Goal: Task Accomplishment & Management: Complete application form

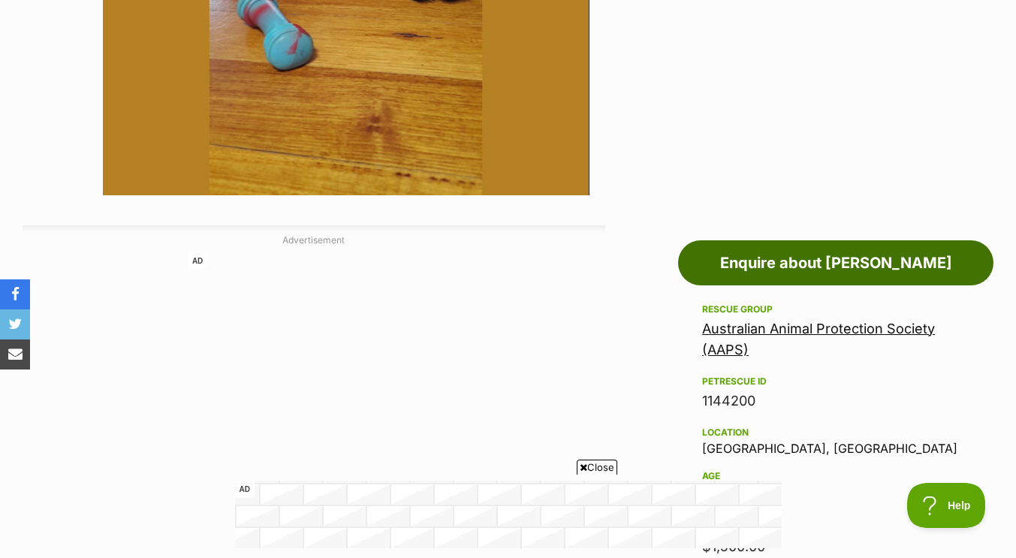
click at [819, 258] on link "Enquire about [PERSON_NAME]" at bounding box center [835, 262] width 315 height 45
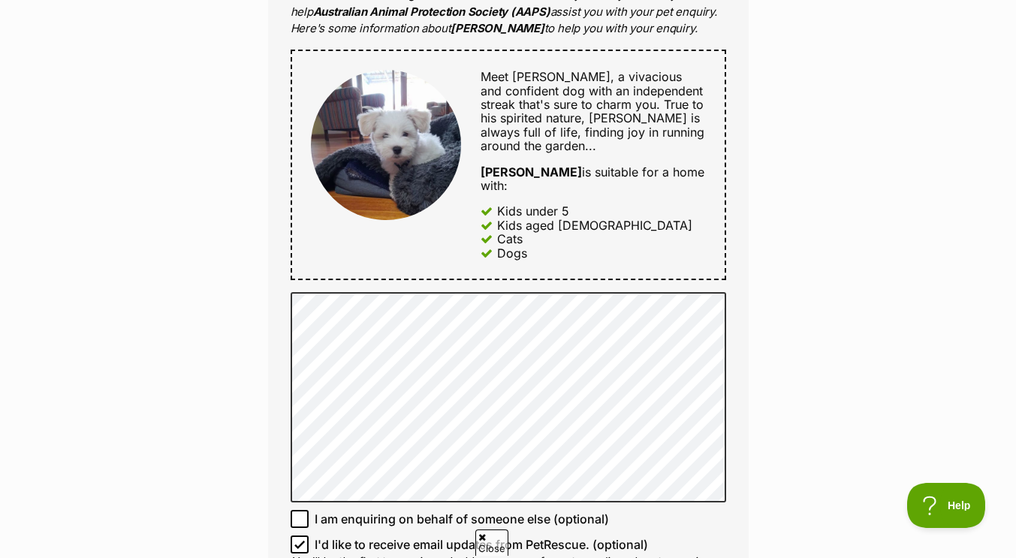
scroll to position [843, 0]
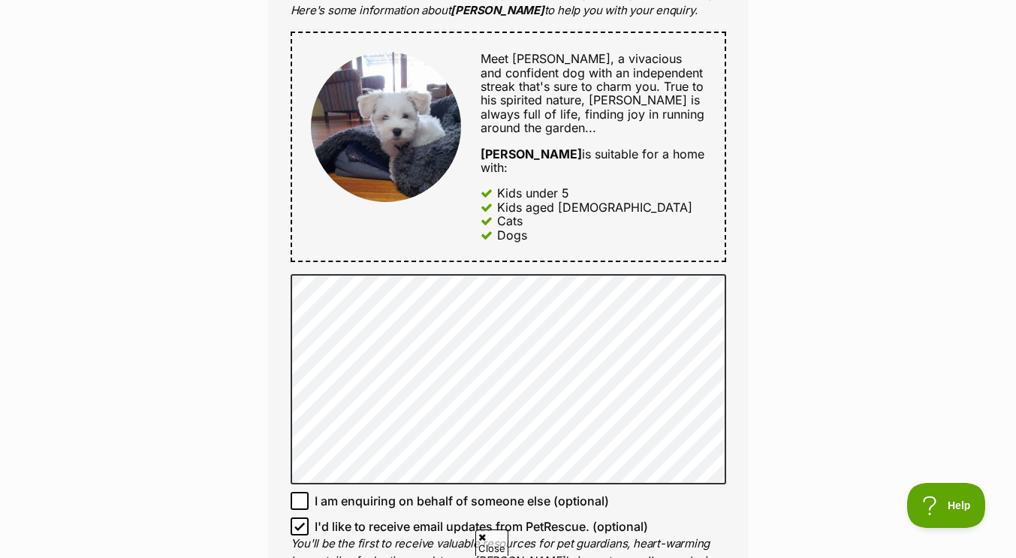
click at [300, 521] on icon at bounding box center [299, 526] width 11 height 11
click at [300, 517] on input "I'd like to receive email updates from PetRescue. (optional)" at bounding box center [299, 526] width 18 height 18
checkbox input "false"
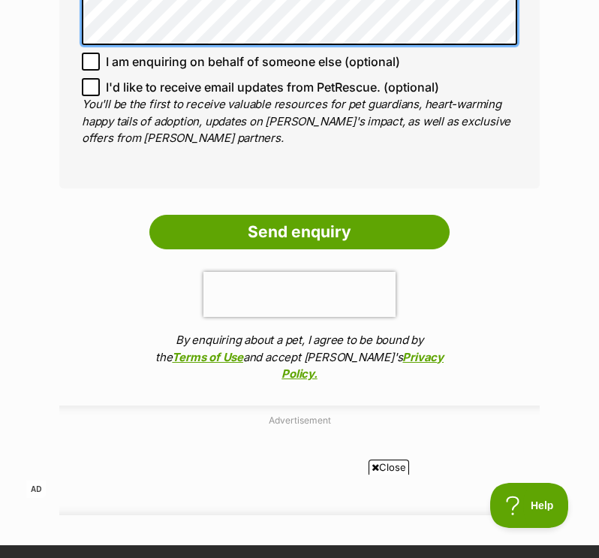
scroll to position [1272, 0]
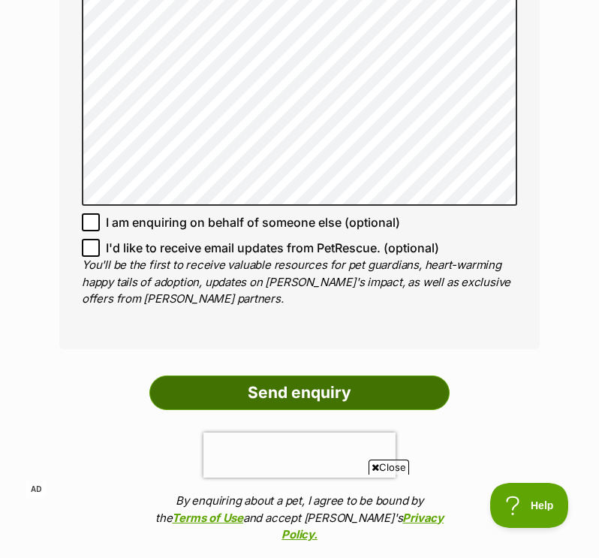
click at [294, 375] on input "Send enquiry" at bounding box center [299, 392] width 300 height 35
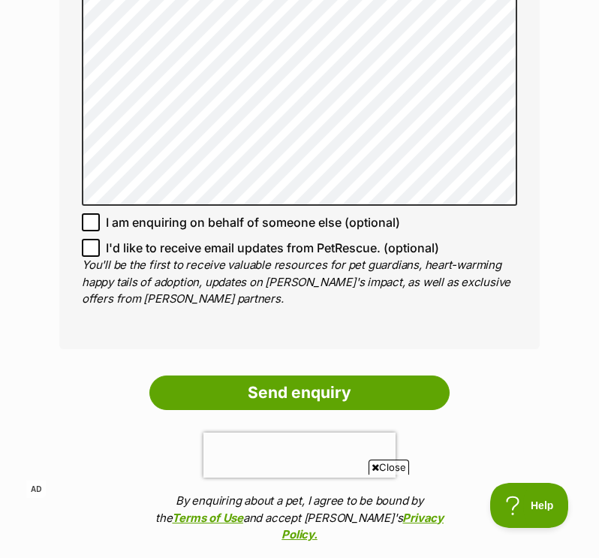
scroll to position [0, 0]
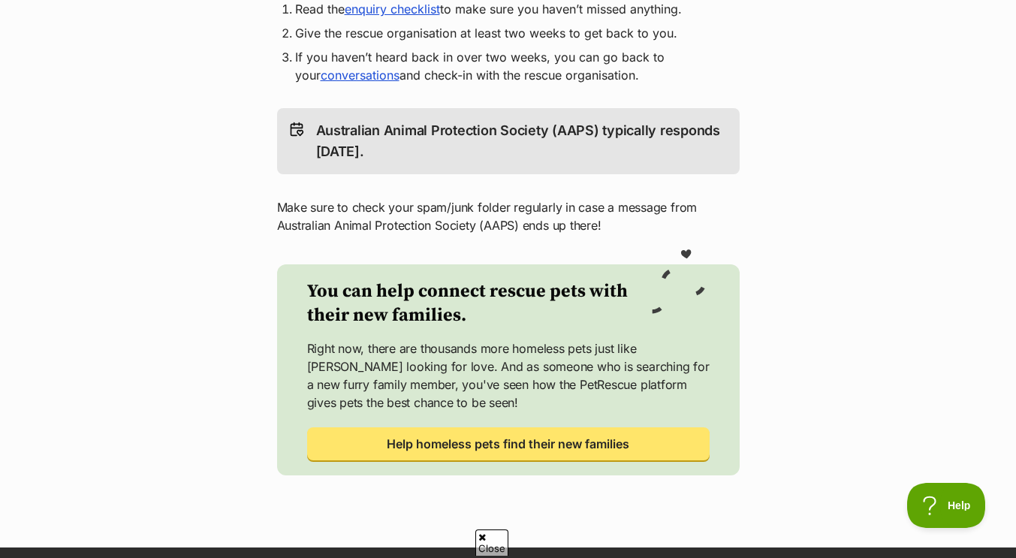
scroll to position [446, 0]
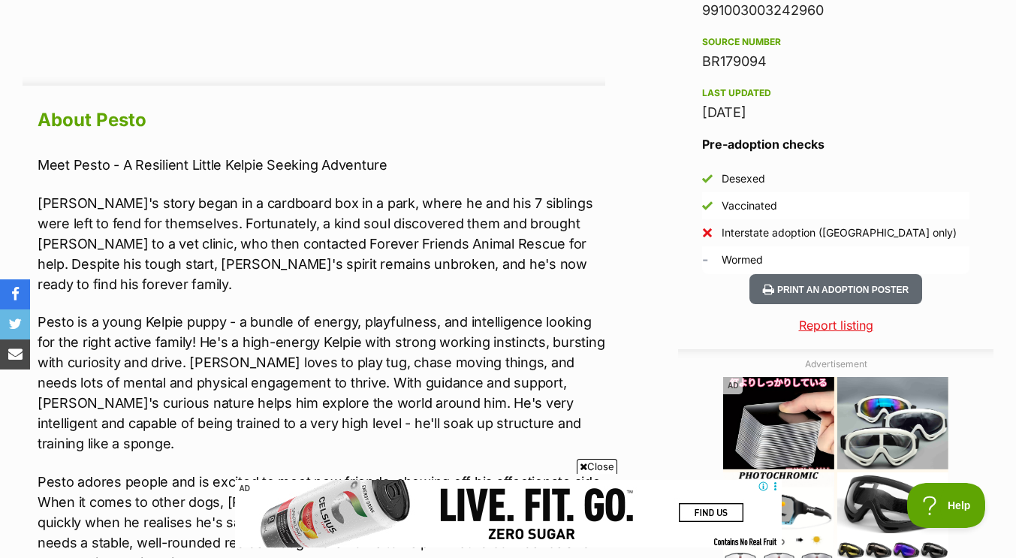
scroll to position [1228, 0]
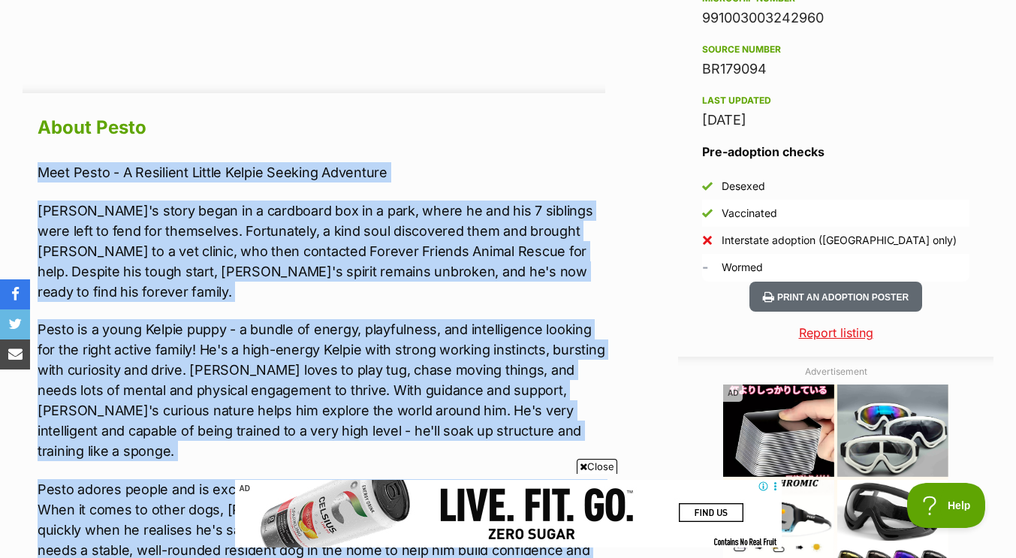
drag, startPoint x: 41, startPoint y: 174, endPoint x: 175, endPoint y: 549, distance: 398.6
